Goal: Transaction & Acquisition: Purchase product/service

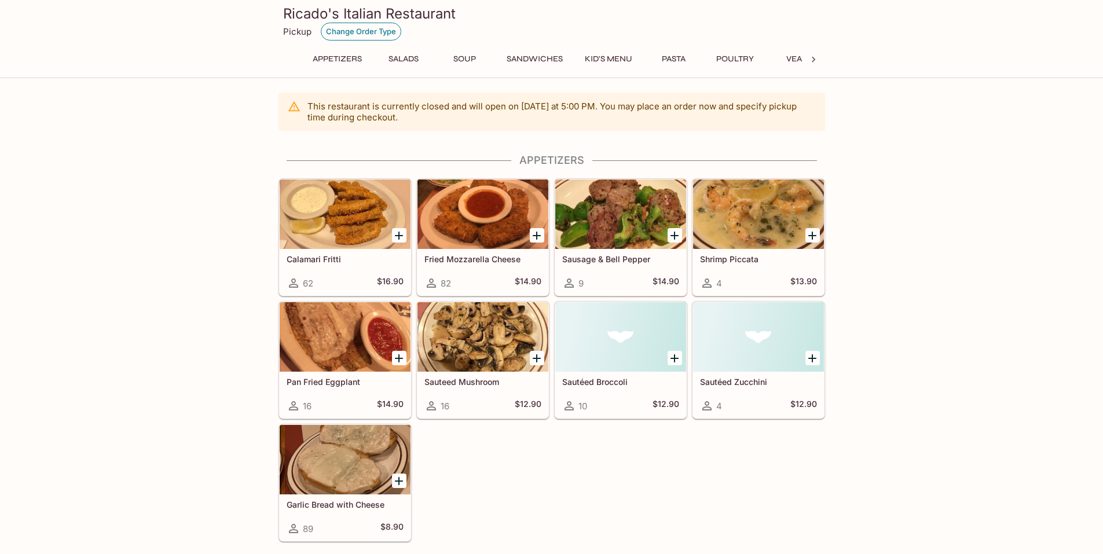
click at [357, 31] on button "Change Order Type" at bounding box center [361, 32] width 80 height 18
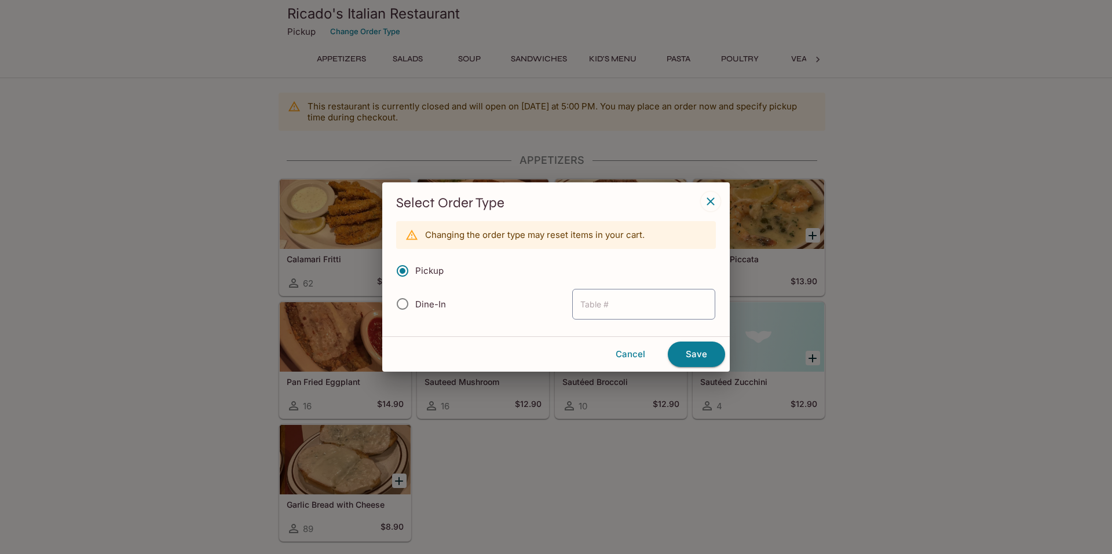
click at [400, 303] on input "Dine-In" at bounding box center [402, 304] width 24 height 24
radio input "true"
click at [639, 307] on input "text" at bounding box center [643, 304] width 143 height 31
type input "4"
click at [705, 363] on button "Save" at bounding box center [696, 354] width 57 height 25
